Goal: Task Accomplishment & Management: Use online tool/utility

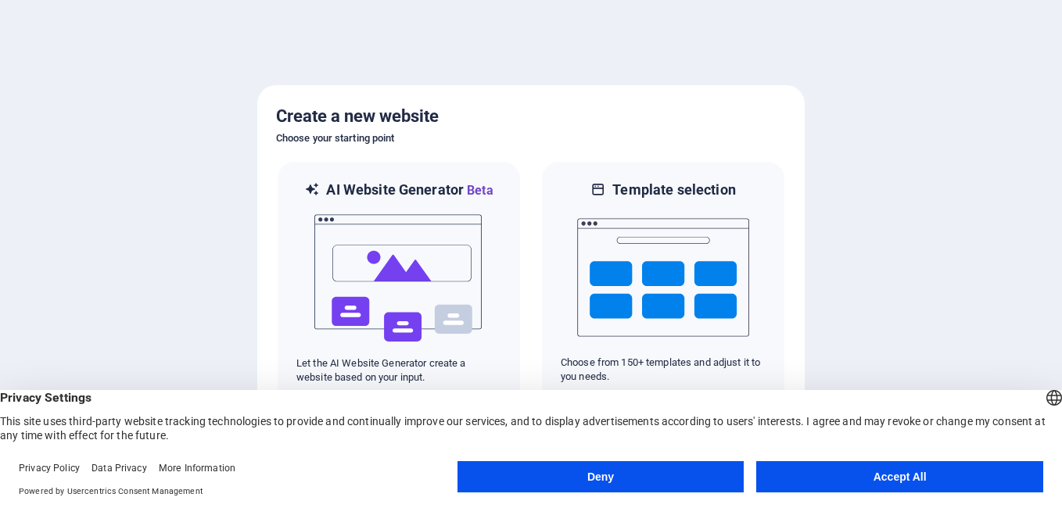
click at [845, 480] on button "Accept All" at bounding box center [899, 476] width 287 height 31
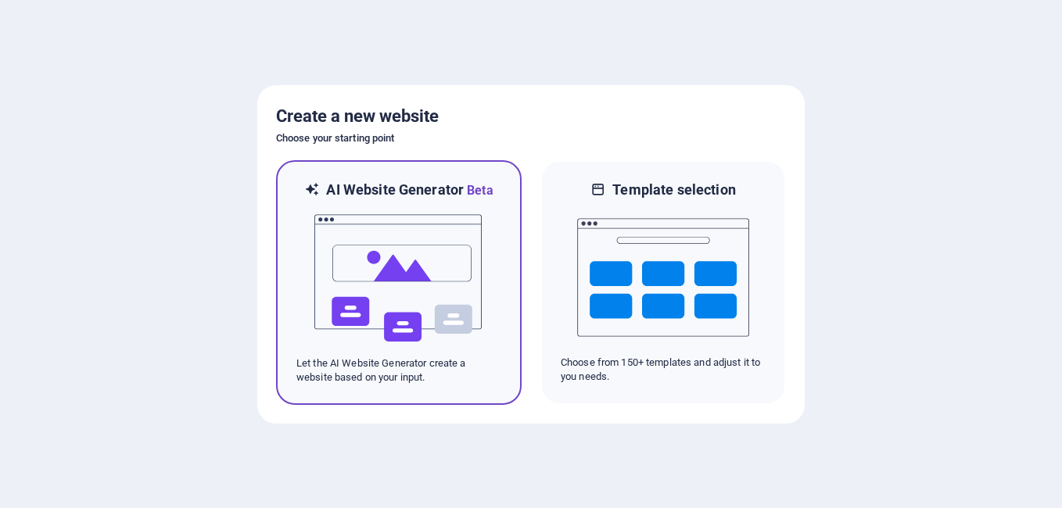
click at [417, 328] on img at bounding box center [399, 278] width 172 height 156
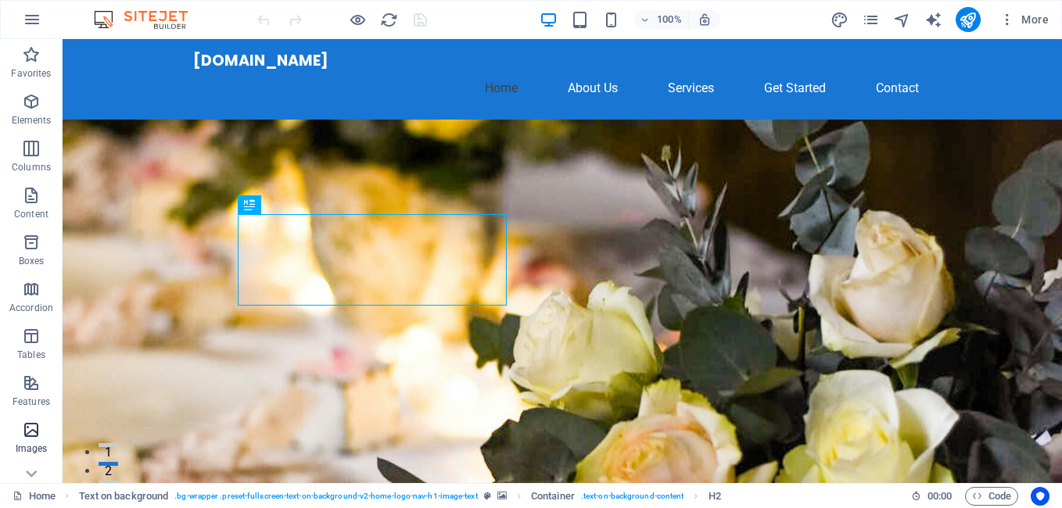
click at [37, 439] on icon "button" at bounding box center [31, 430] width 19 height 19
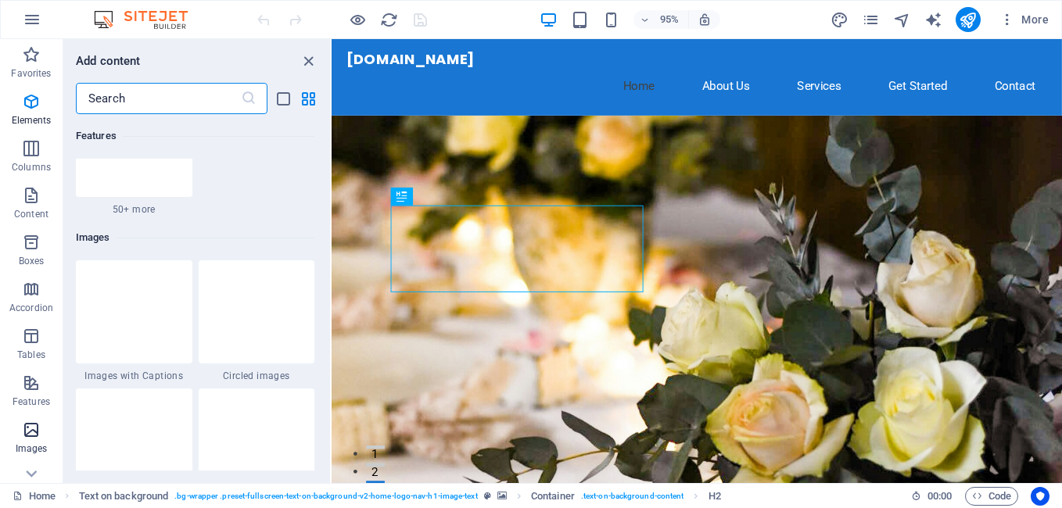
scroll to position [7927, 0]
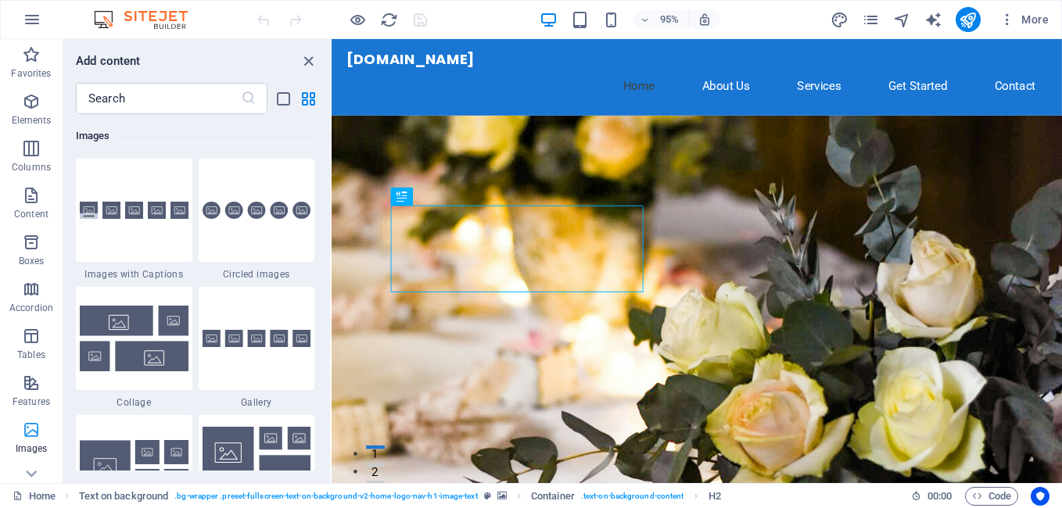
click at [37, 439] on icon "button" at bounding box center [31, 430] width 19 height 19
click at [259, 415] on div at bounding box center [257, 466] width 116 height 103
click at [331, 403] on div "Drag here to replace the existing content. Press “Ctrl” if you want to create a…" at bounding box center [696, 261] width 730 height 444
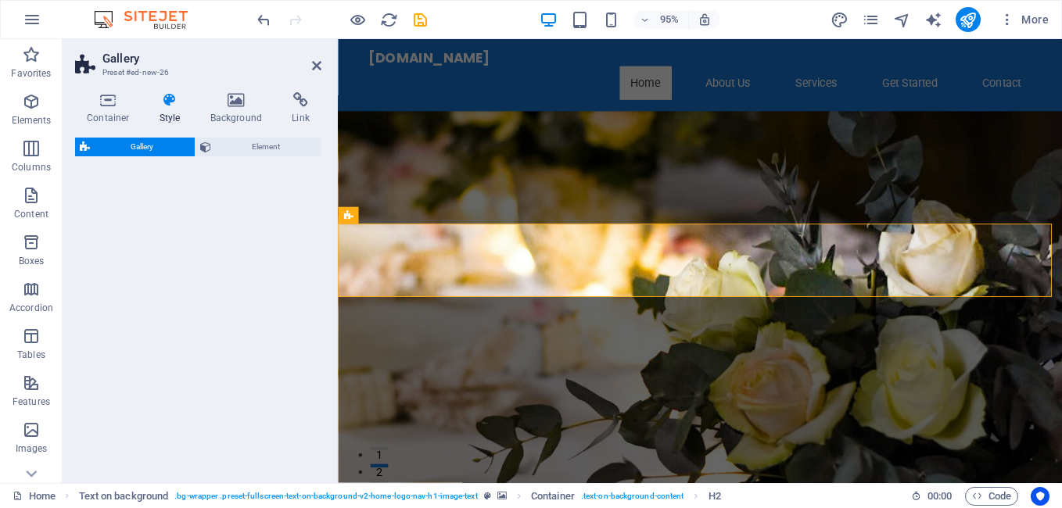
select select "rem"
select select "preset-gallery-v3-grid-dense"
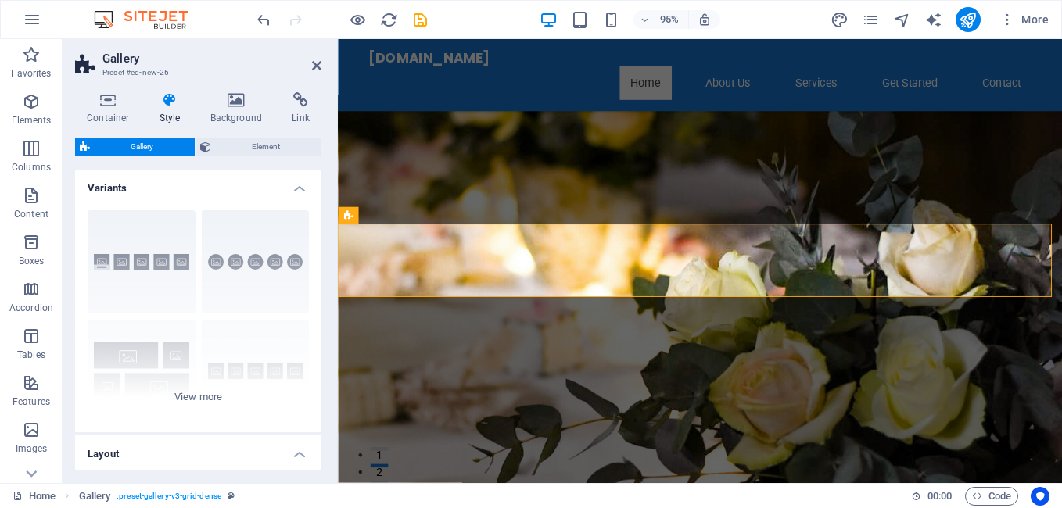
scroll to position [299, 0]
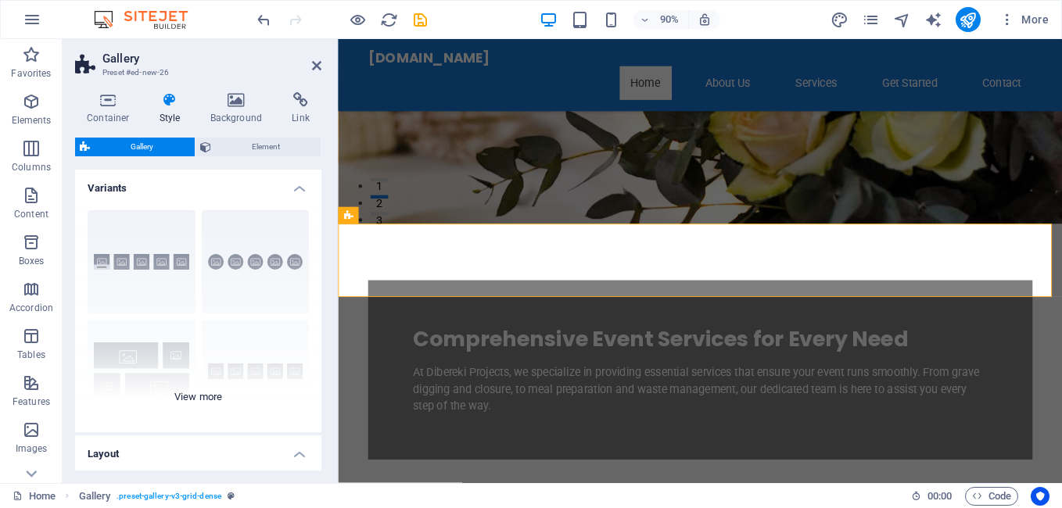
click at [113, 266] on div "Captions Circle Collage Default Grid Grid shifted" at bounding box center [198, 315] width 246 height 235
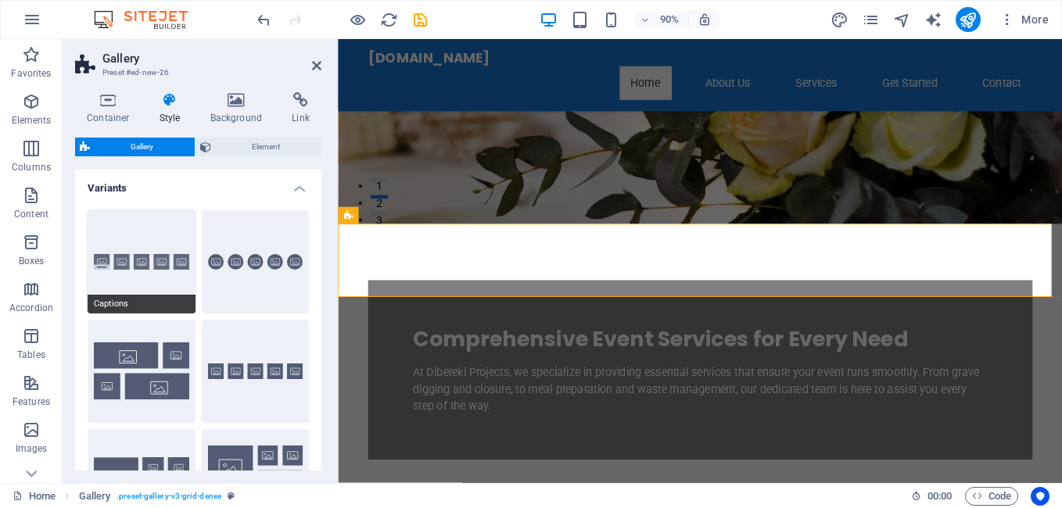
click at [113, 266] on button "Captions" at bounding box center [142, 261] width 108 height 103
type input "2"
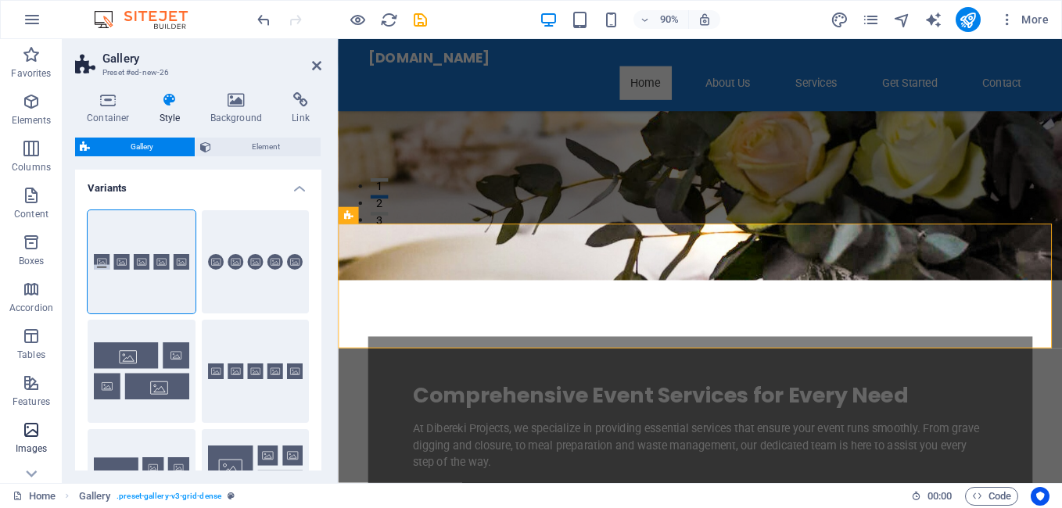
click at [39, 432] on icon "button" at bounding box center [31, 430] width 19 height 19
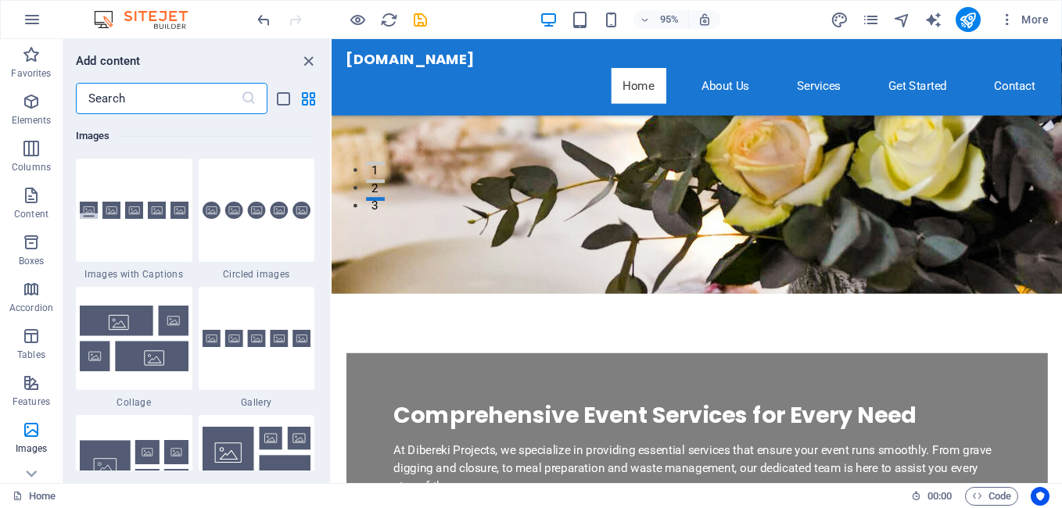
drag, startPoint x: 1090, startPoint y: 154, endPoint x: 1288, endPoint y: 70, distance: 215.5
click at [747, 75] on nav "Home About Us Services Get Started Contact" at bounding box center [716, 89] width 738 height 38
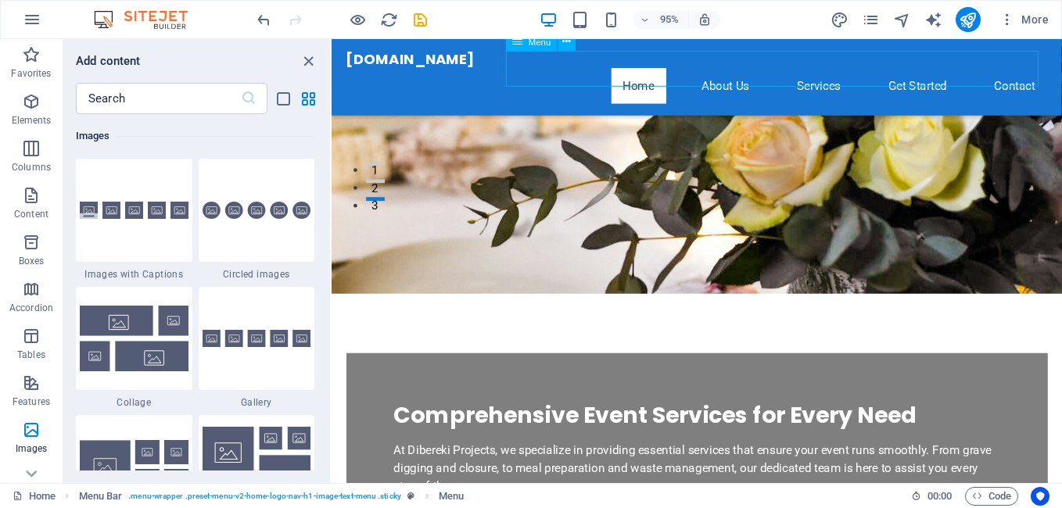
click at [747, 75] on nav "Home About Us Services Get Started Contact" at bounding box center [716, 89] width 738 height 38
select select
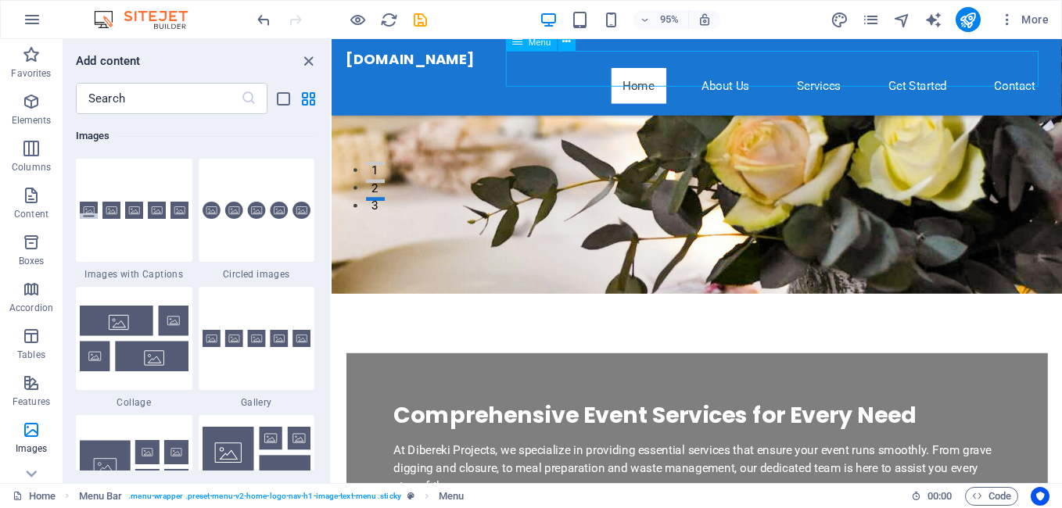
select select
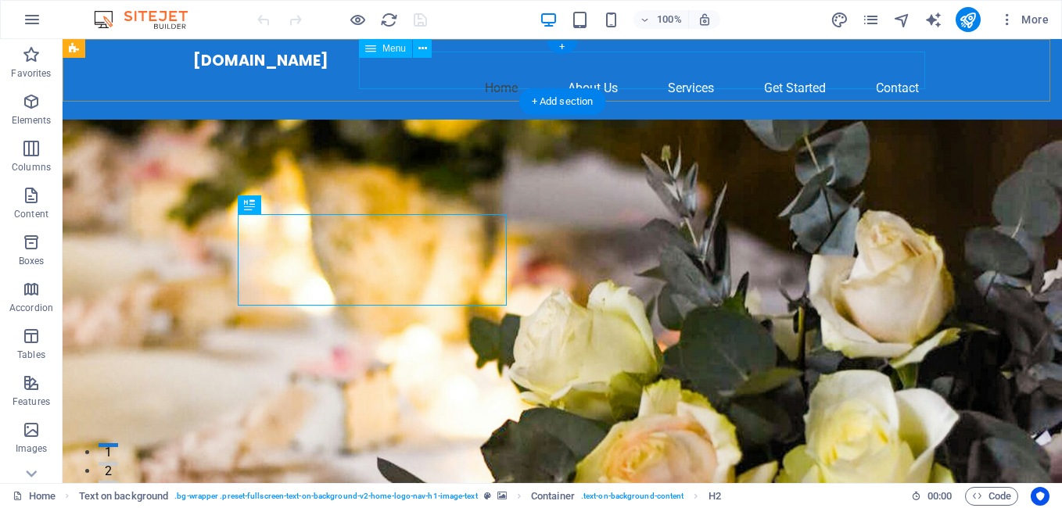
click at [895, 70] on nav "Home About Us Services Get Started Contact" at bounding box center [562, 89] width 738 height 38
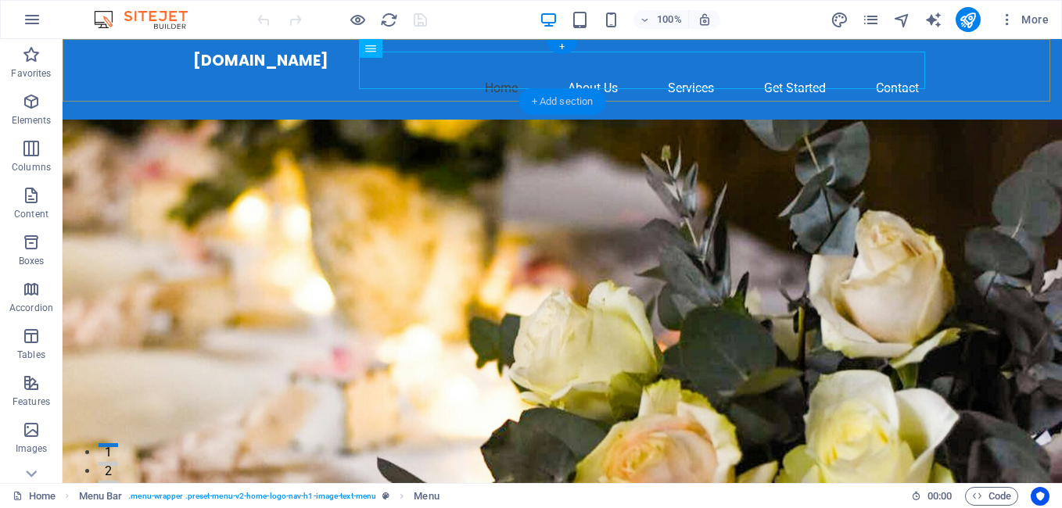
click at [569, 99] on div "+ Add section" at bounding box center [562, 101] width 87 height 27
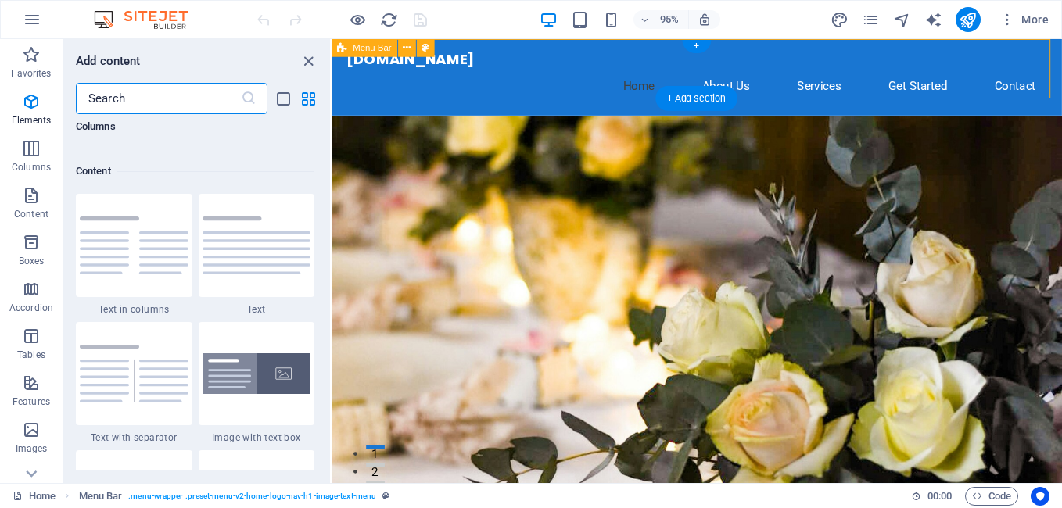
scroll to position [2735, 0]
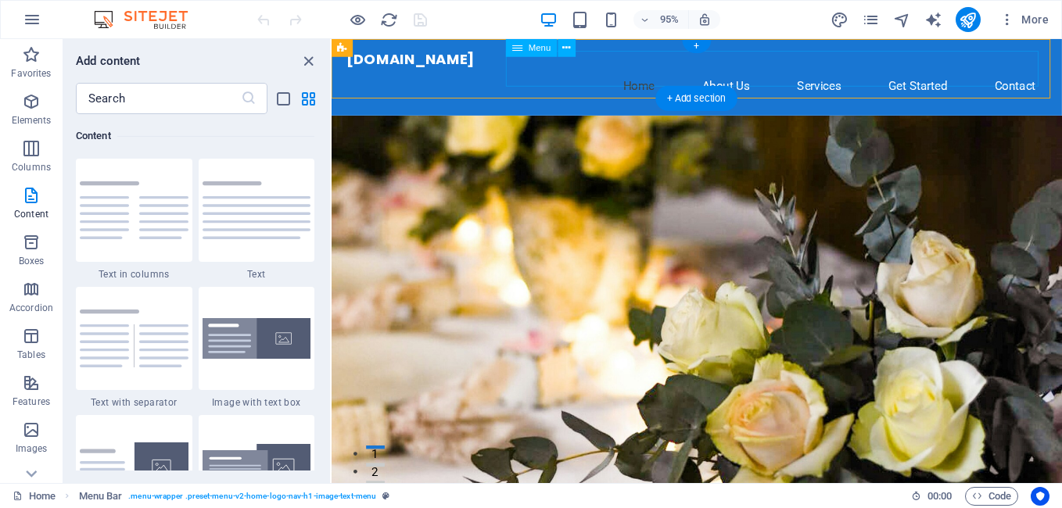
click at [938, 70] on nav "Home About Us Services Get Started Contact" at bounding box center [716, 89] width 738 height 38
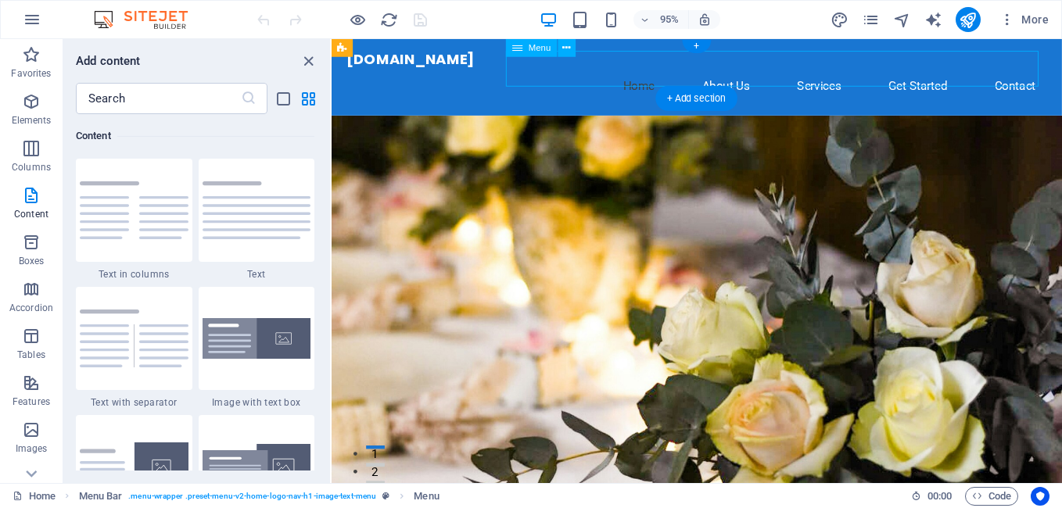
click at [938, 70] on nav "Home About Us Services Get Started Contact" at bounding box center [716, 89] width 738 height 38
select select
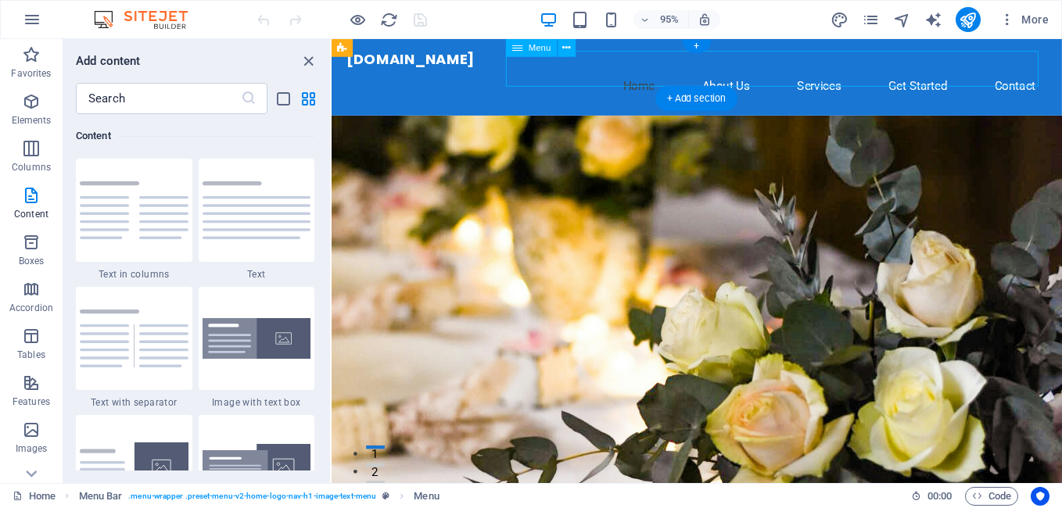
select select
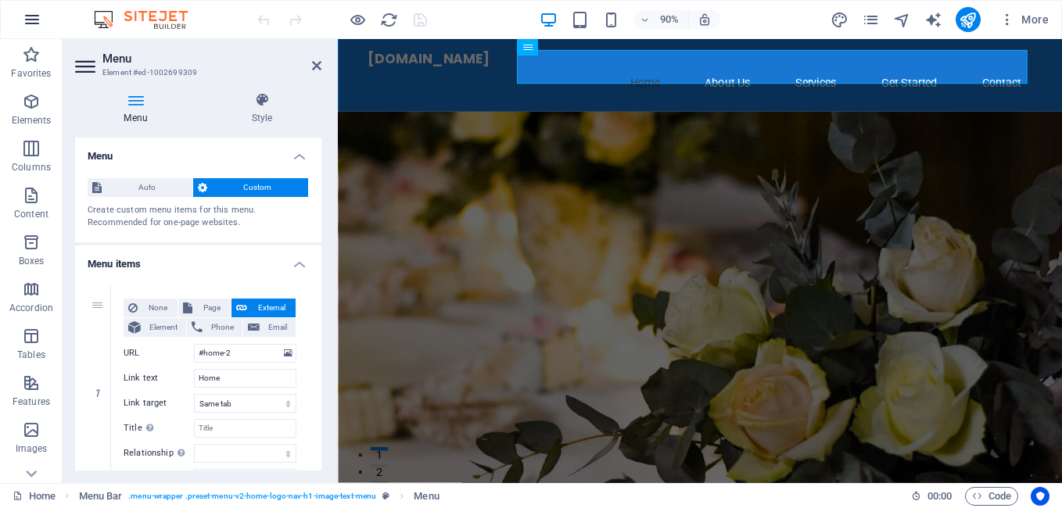
click at [33, 19] on icon "button" at bounding box center [32, 19] width 19 height 19
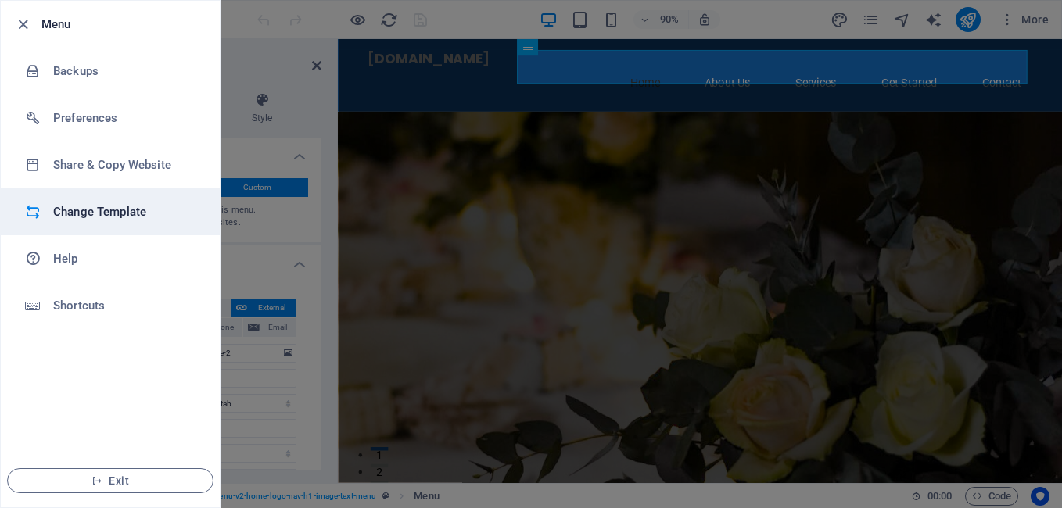
click at [97, 223] on li "Change Template" at bounding box center [110, 211] width 219 height 47
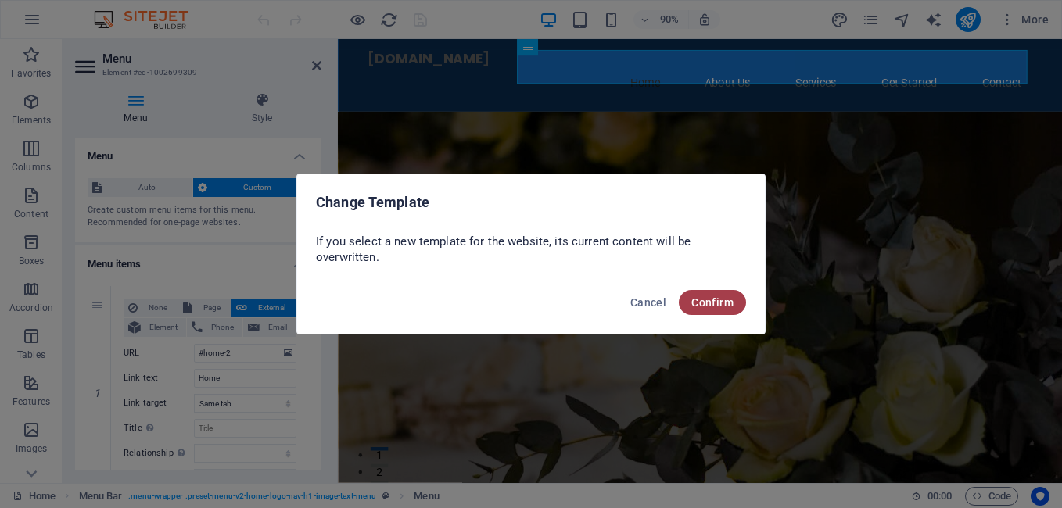
click at [717, 303] on span "Confirm" at bounding box center [712, 302] width 42 height 13
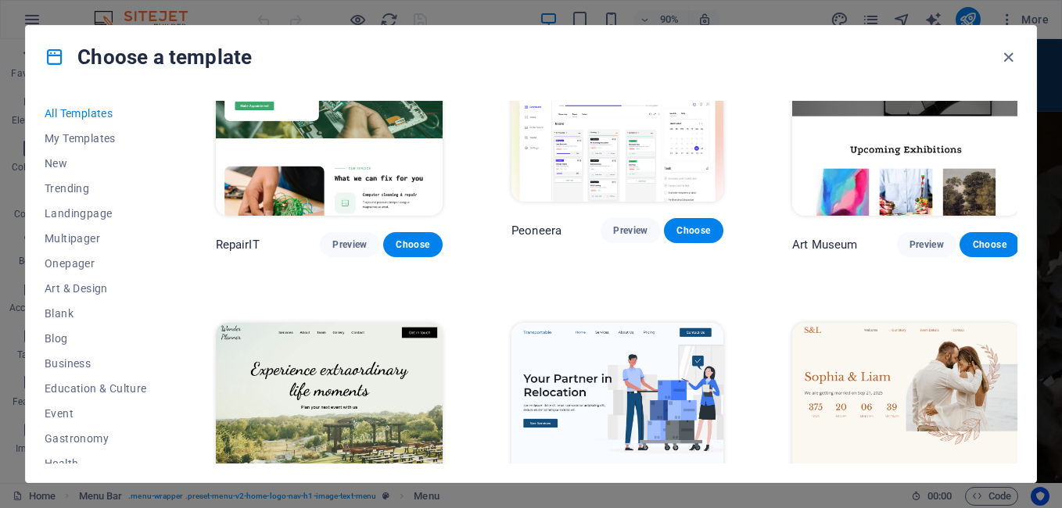
scroll to position [601, 0]
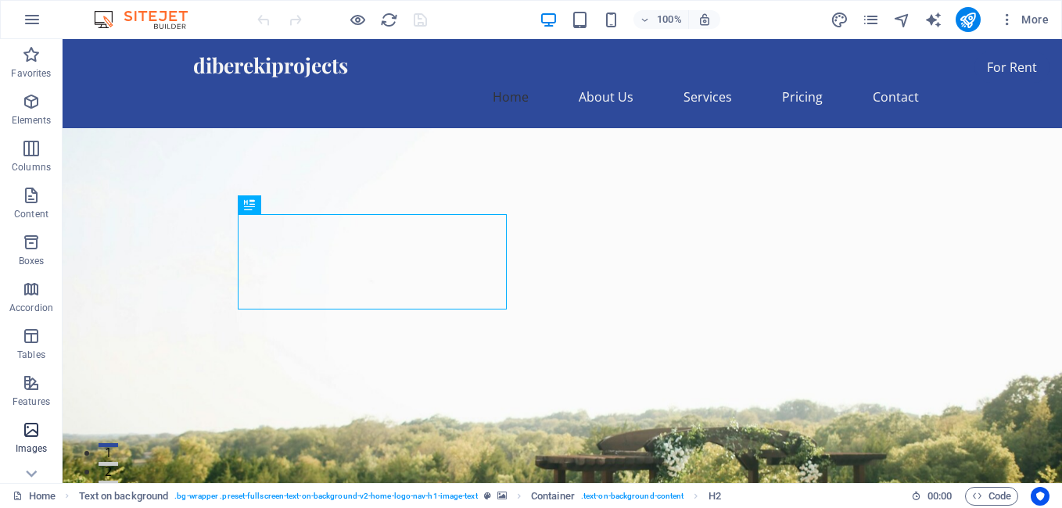
click at [30, 443] on p "Images" at bounding box center [32, 448] width 32 height 13
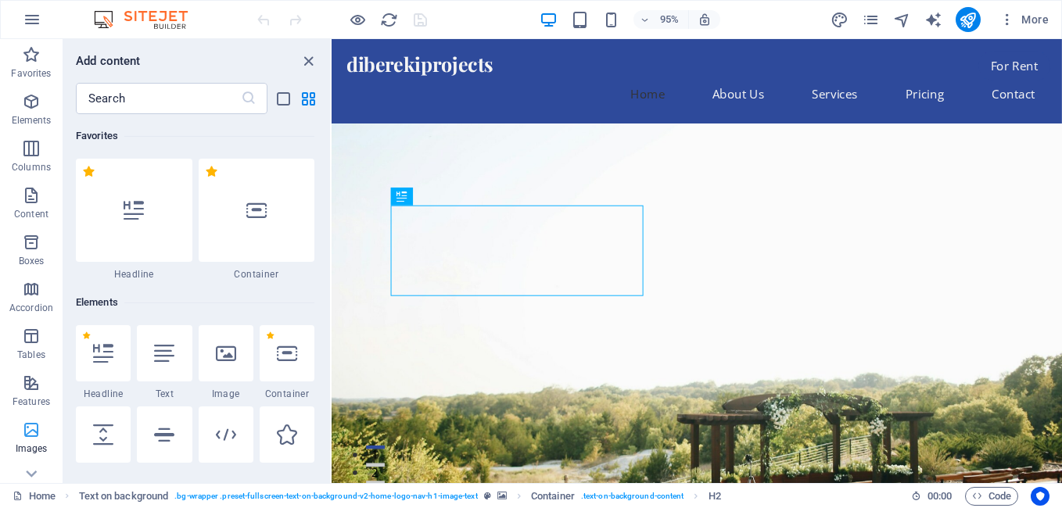
click at [29, 426] on icon "button" at bounding box center [31, 430] width 19 height 19
click at [219, 363] on icon at bounding box center [226, 352] width 20 height 20
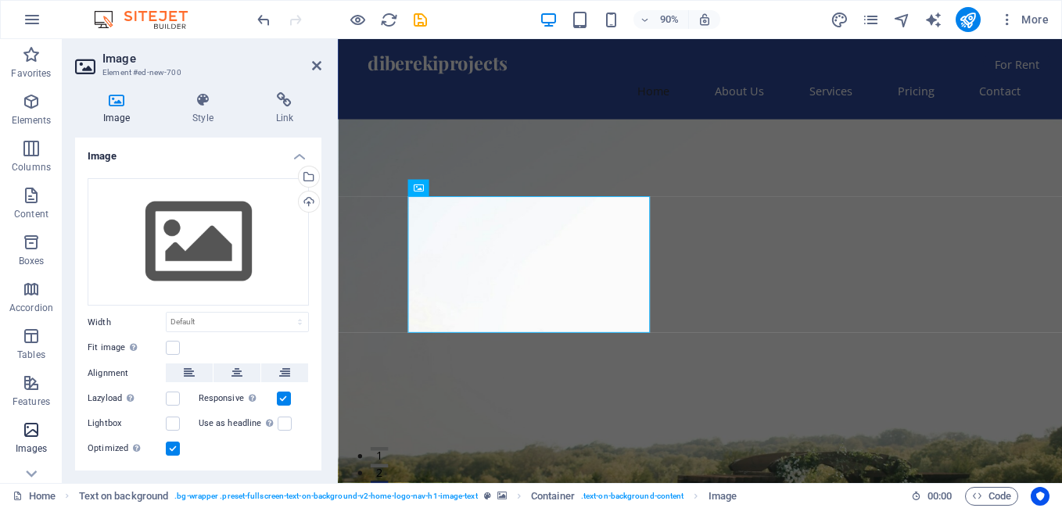
click at [35, 446] on p "Images" at bounding box center [32, 448] width 32 height 13
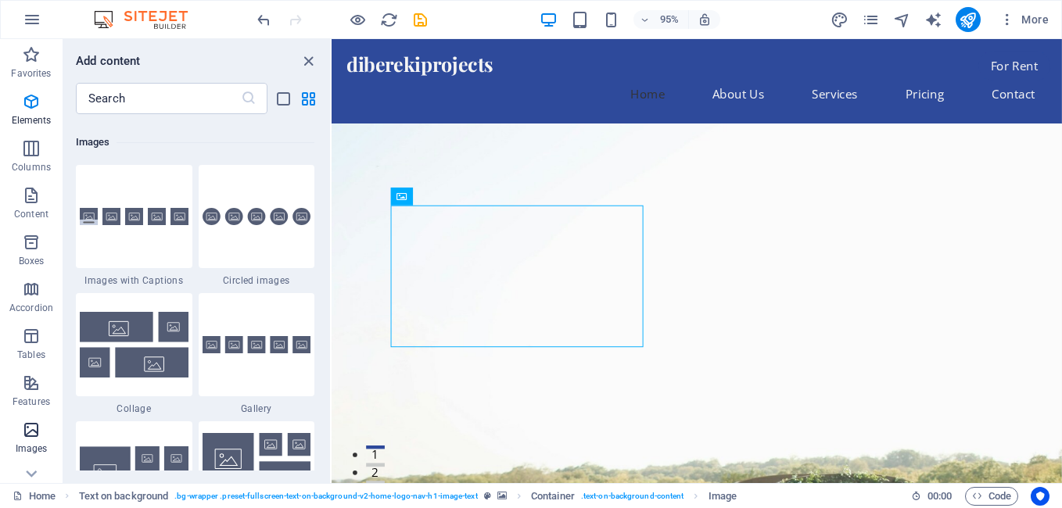
scroll to position [7927, 0]
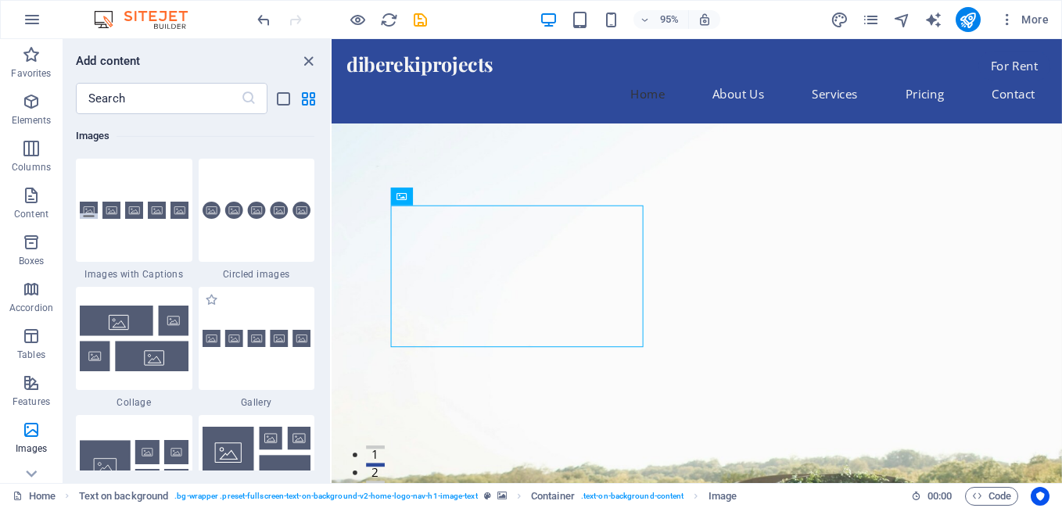
click at [260, 401] on span "Gallery" at bounding box center [257, 402] width 116 height 13
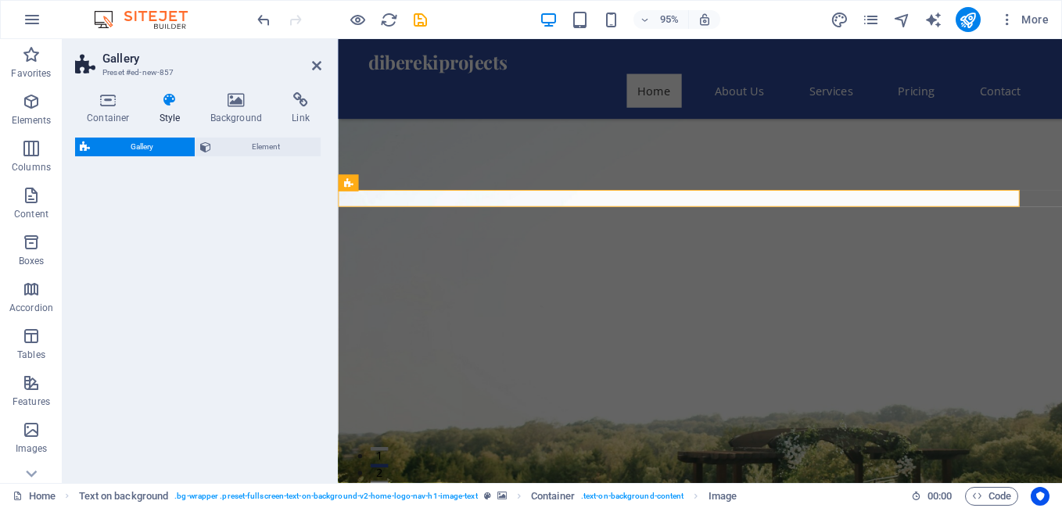
select select "rem"
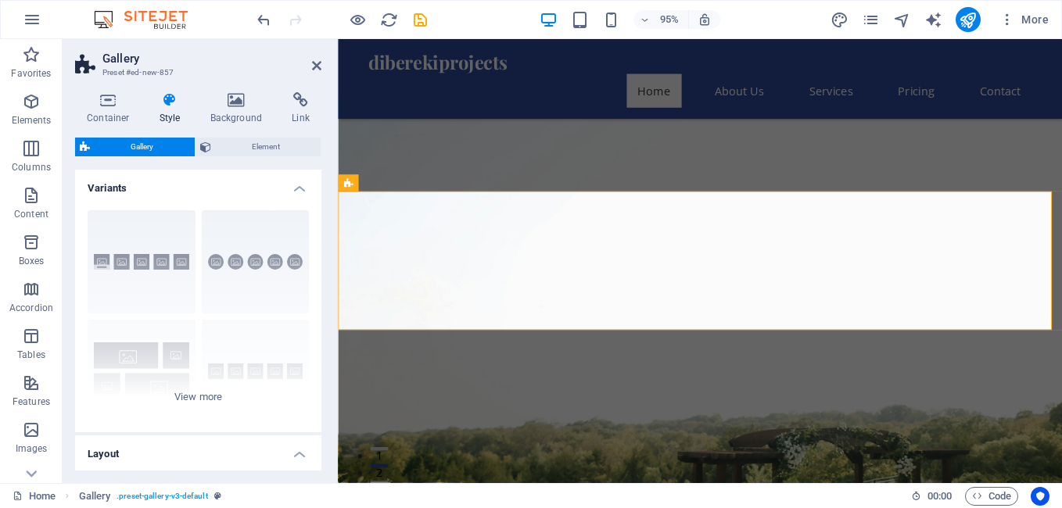
scroll to position [508, 0]
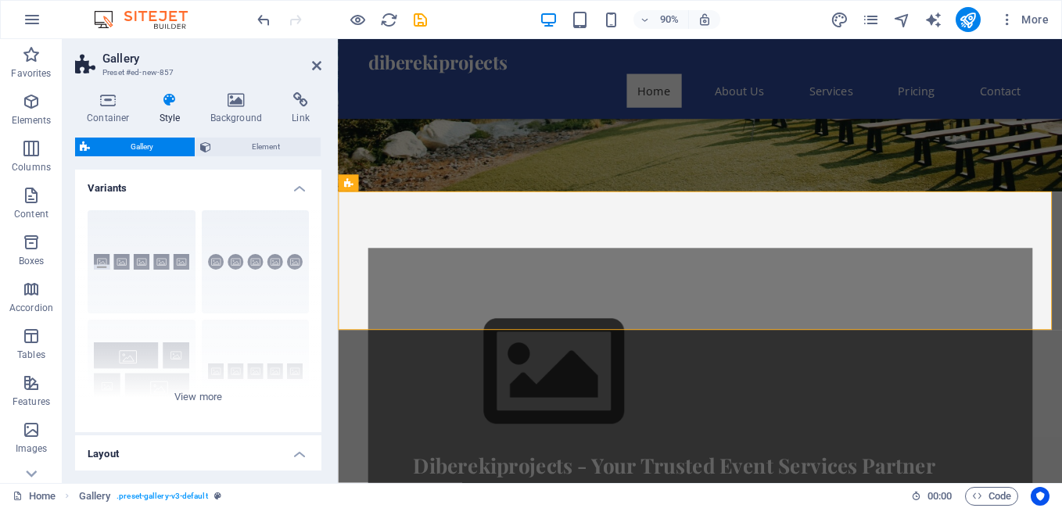
click at [141, 148] on span "Gallery" at bounding box center [142, 147] width 95 height 19
click at [151, 145] on span "Gallery" at bounding box center [142, 147] width 95 height 19
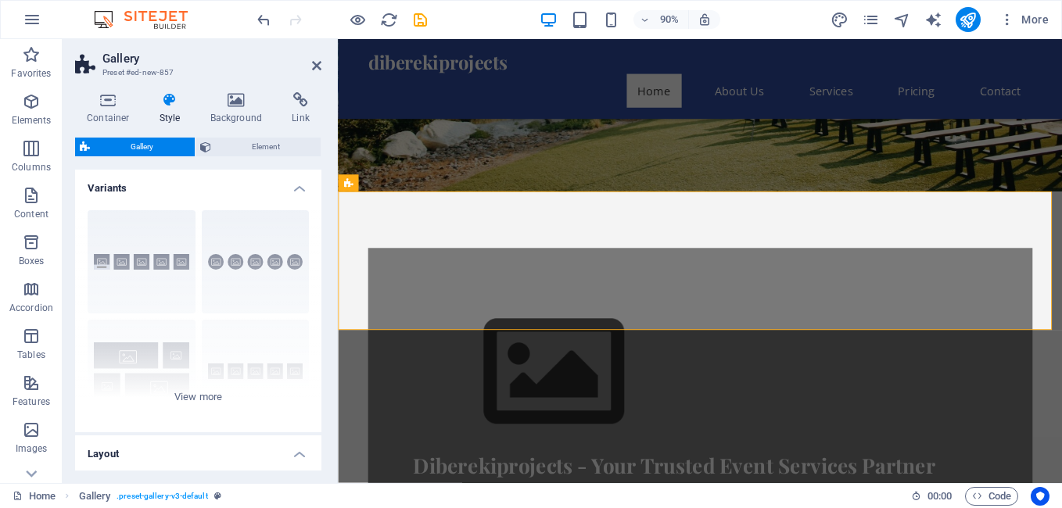
click at [151, 145] on span "Gallery" at bounding box center [142, 147] width 95 height 19
click at [28, 442] on p "Images" at bounding box center [32, 448] width 32 height 13
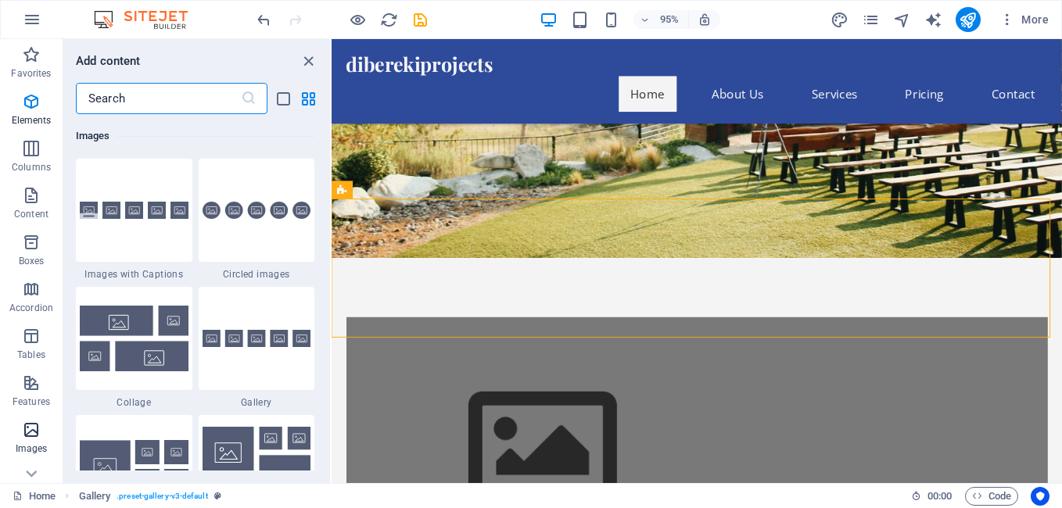
scroll to position [7927, 0]
click at [387, 188] on span "Gallery" at bounding box center [394, 189] width 28 height 9
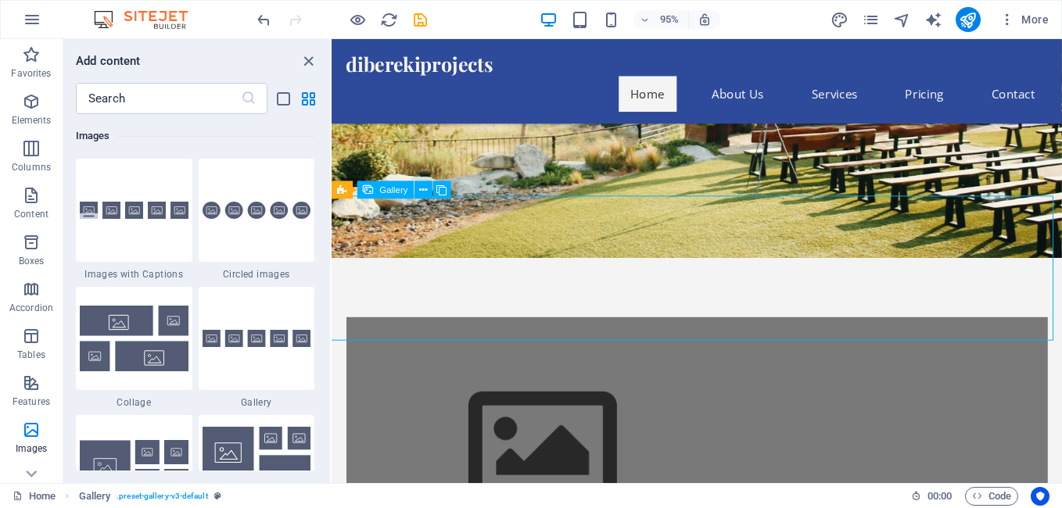
click at [387, 188] on span "Gallery" at bounding box center [394, 189] width 28 height 9
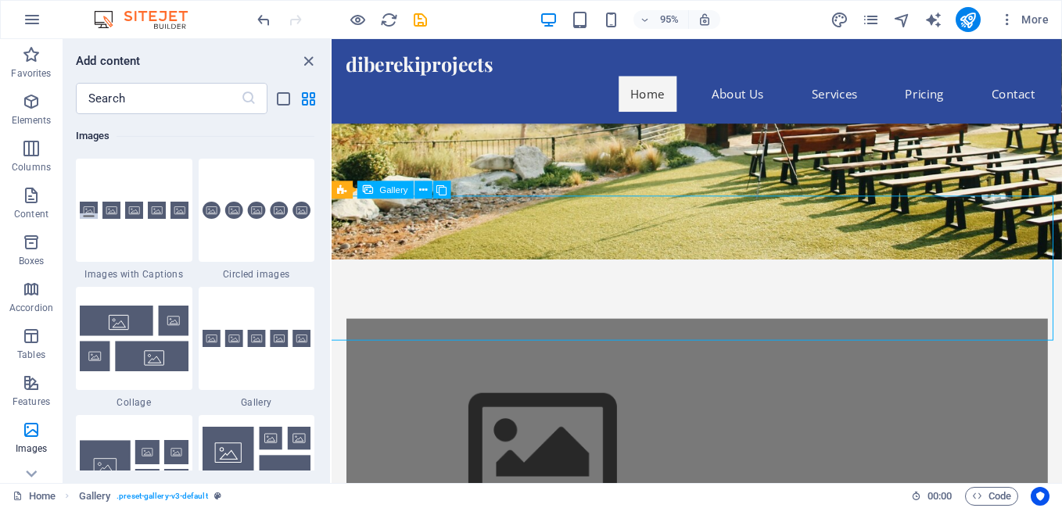
select select "4"
select select "px"
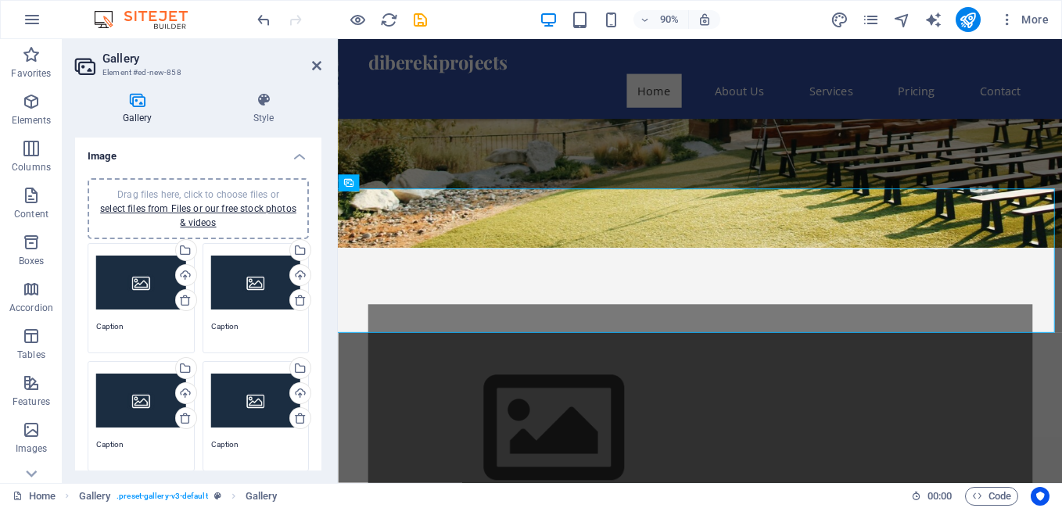
drag, startPoint x: 317, startPoint y: 281, endPoint x: 312, endPoint y: 417, distance: 136.1
click at [312, 417] on div "Drag files here, click to choose files or select files from Files or our free s…" at bounding box center [198, 398] width 246 height 465
click at [143, 406] on div "Drag files here, click to choose files or select files from Files or our free s…" at bounding box center [141, 401] width 90 height 63
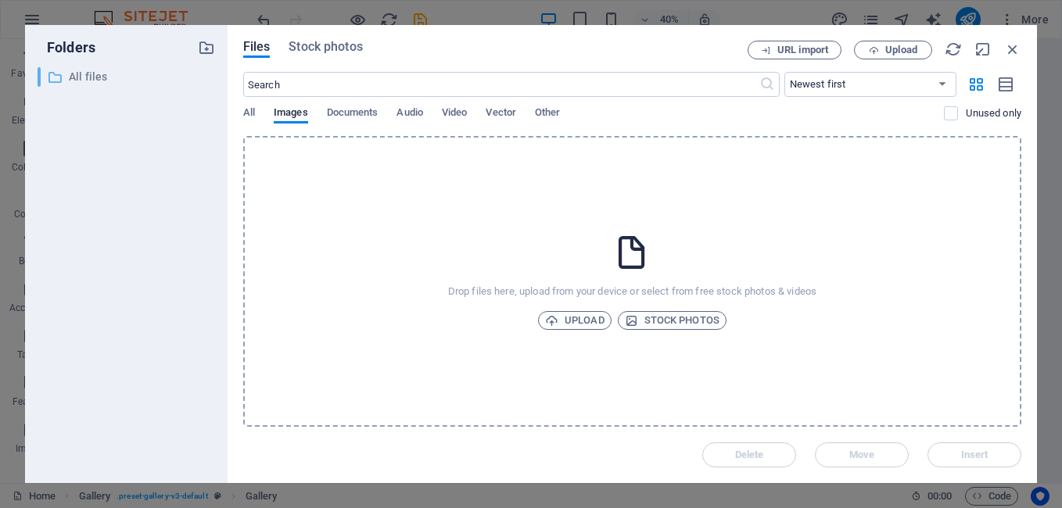
click at [89, 74] on p "All files" at bounding box center [127, 77] width 117 height 18
click at [553, 313] on span "Upload" at bounding box center [574, 320] width 59 height 19
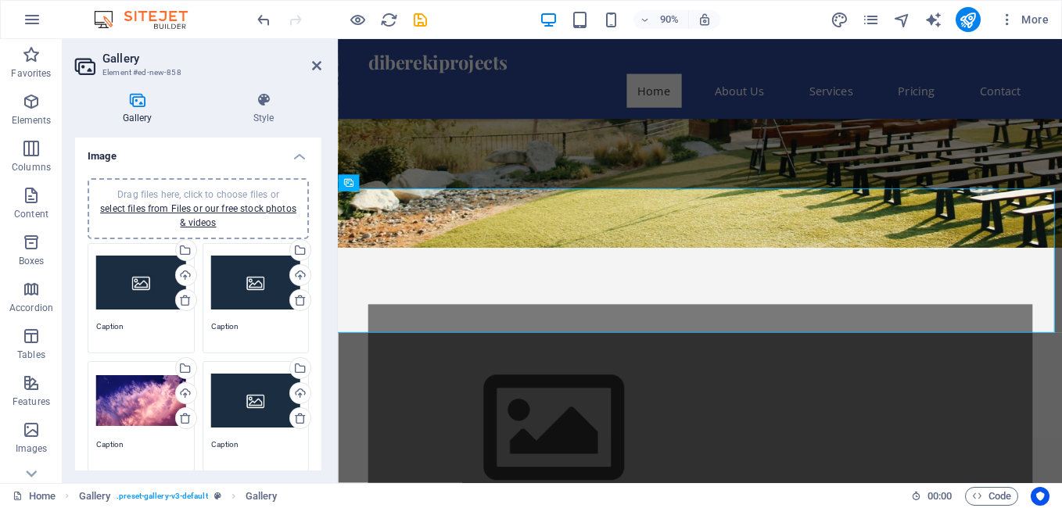
click at [139, 115] on h4 "Gallery" at bounding box center [140, 108] width 131 height 33
click at [152, 286] on div "Drag files here, click to choose files or select files from Files or our free s…" at bounding box center [141, 283] width 90 height 63
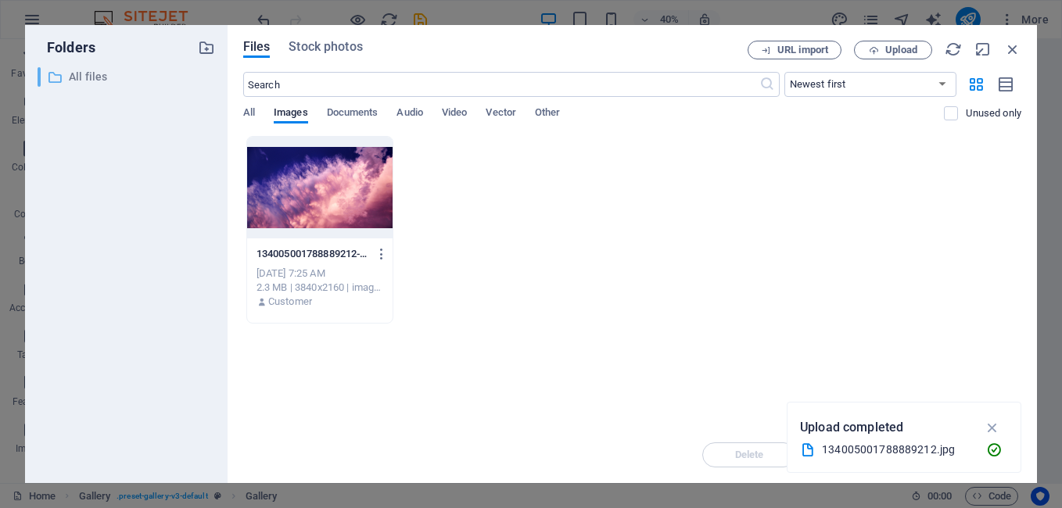
click at [87, 71] on p "All files" at bounding box center [127, 77] width 117 height 18
drag, startPoint x: 87, startPoint y: 71, endPoint x: 136, endPoint y: 163, distance: 103.9
click at [136, 163] on div "​ All files All files" at bounding box center [126, 268] width 177 height 403
click at [78, 83] on p "All files" at bounding box center [127, 77] width 117 height 18
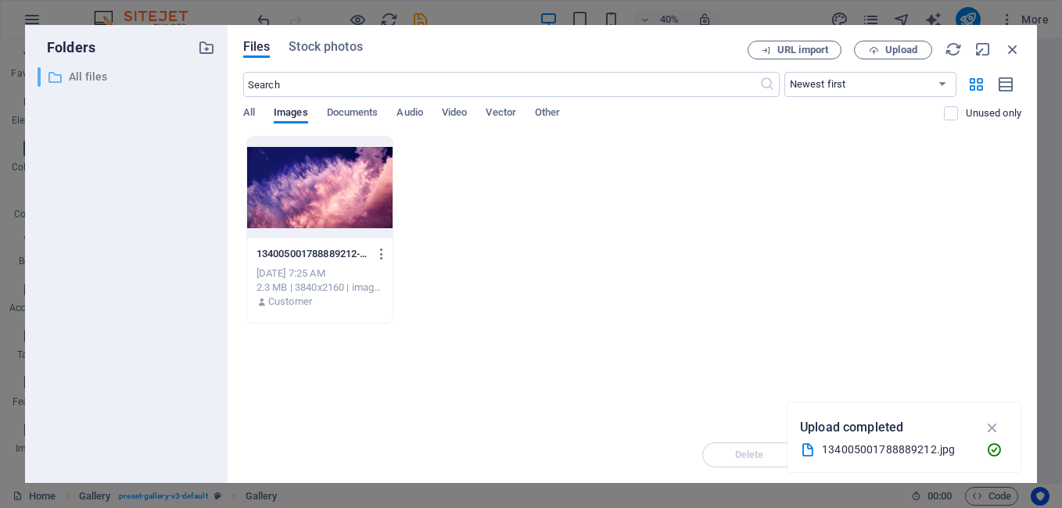
click at [78, 83] on p "All files" at bounding box center [127, 77] width 117 height 18
drag, startPoint x: 78, startPoint y: 83, endPoint x: 84, endPoint y: 129, distance: 46.4
click at [84, 129] on div "​ All files All files" at bounding box center [126, 268] width 177 height 403
click at [52, 77] on icon at bounding box center [55, 78] width 16 height 16
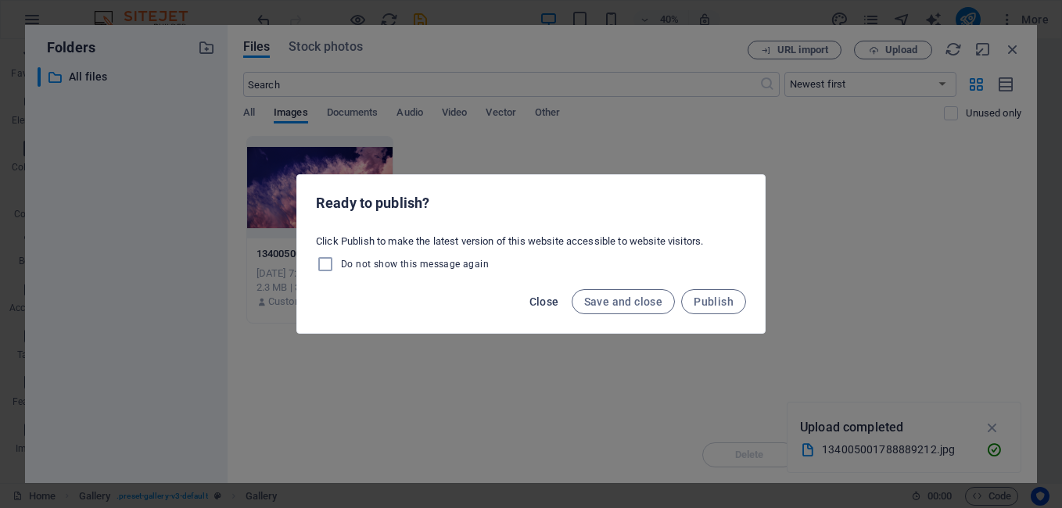
click at [546, 308] on button "Close" at bounding box center [544, 301] width 42 height 25
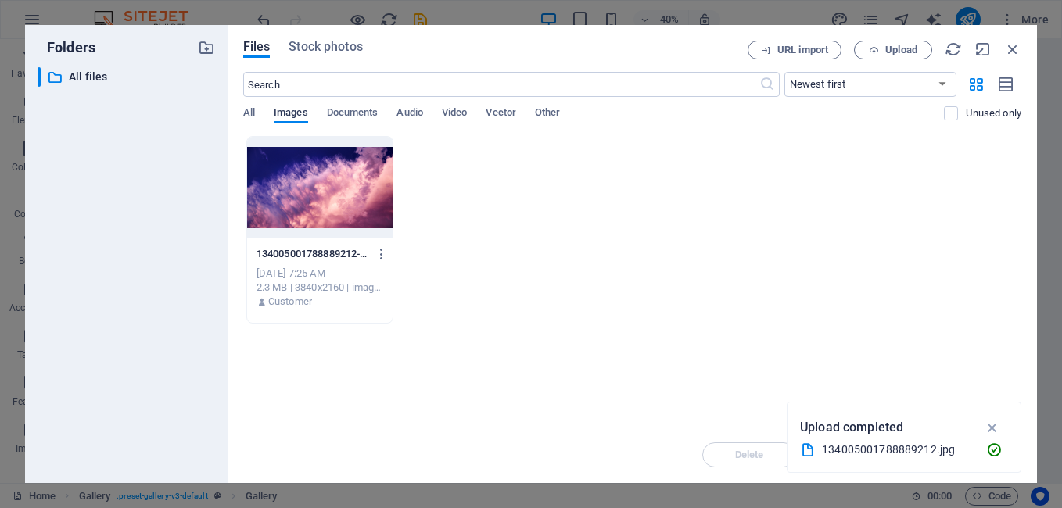
click at [293, 116] on span "Images" at bounding box center [291, 114] width 34 height 22
click at [89, 77] on p "All files" at bounding box center [127, 77] width 117 height 18
drag, startPoint x: 89, startPoint y: 77, endPoint x: 48, endPoint y: 82, distance: 40.9
click at [48, 82] on div "​ All files All files" at bounding box center [126, 268] width 177 height 403
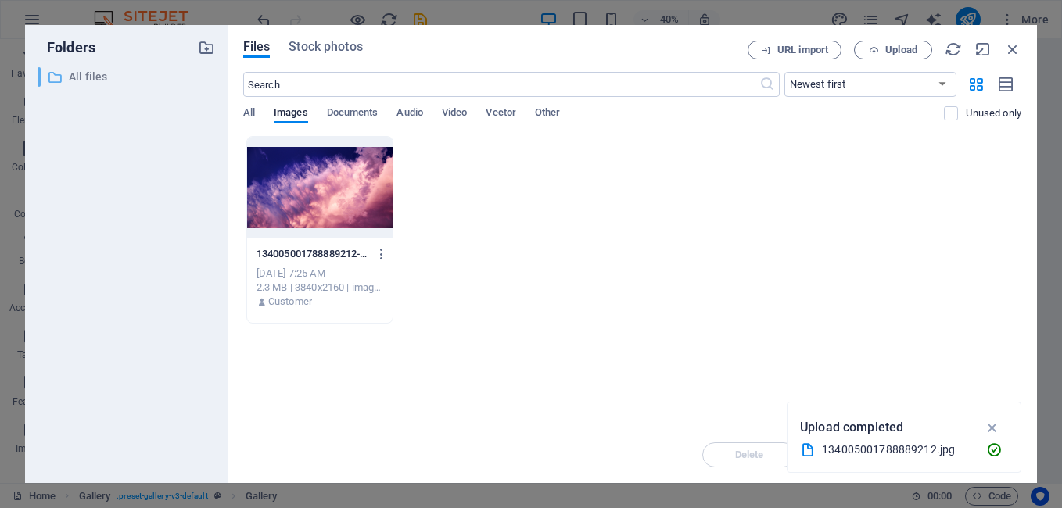
click at [48, 82] on icon at bounding box center [55, 78] width 16 height 16
